Goal: Navigation & Orientation: Go to known website

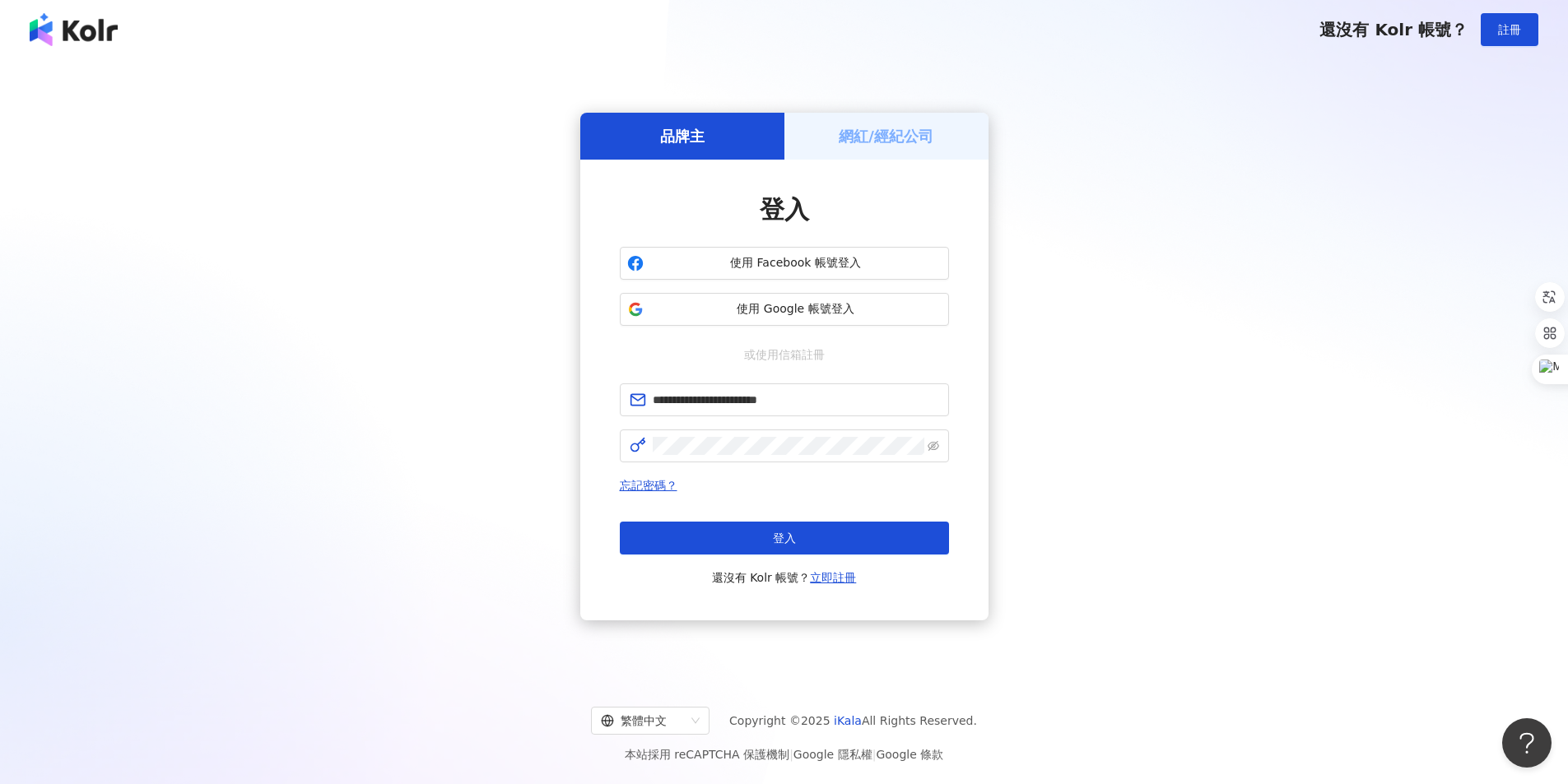
click at [657, 472] on button "登入" at bounding box center [784, 537] width 329 height 33
